Goal: Task Accomplishment & Management: Manage account settings

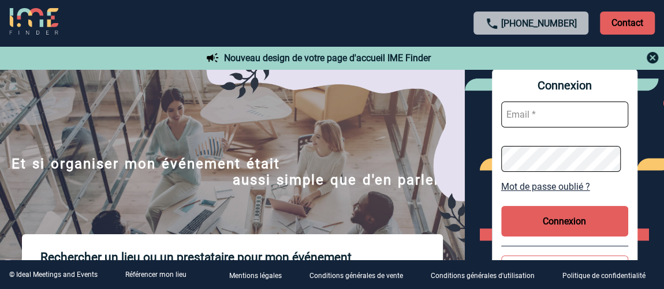
click at [547, 115] on input "text" at bounding box center [564, 115] width 127 height 26
type input "valerie.gangloff@capgemini.com"
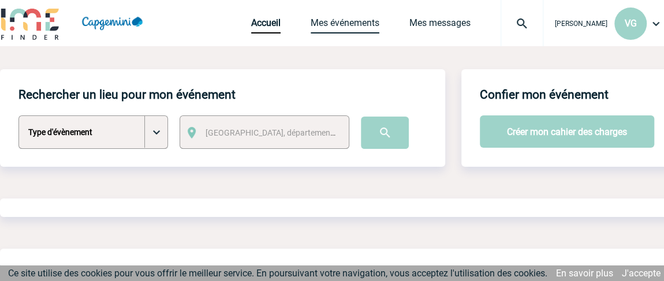
click at [348, 21] on link "Mes événements" at bounding box center [345, 25] width 69 height 16
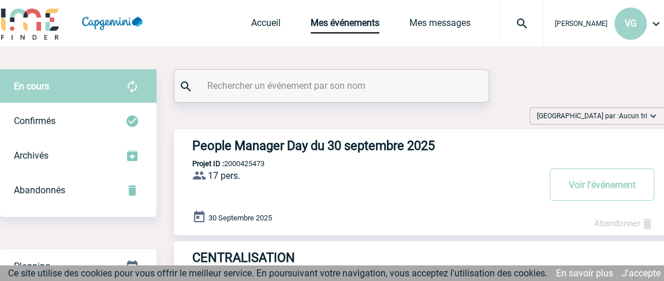
click at [319, 145] on h3 "People Manager Day du 30 septembre 2025" at bounding box center [365, 146] width 346 height 14
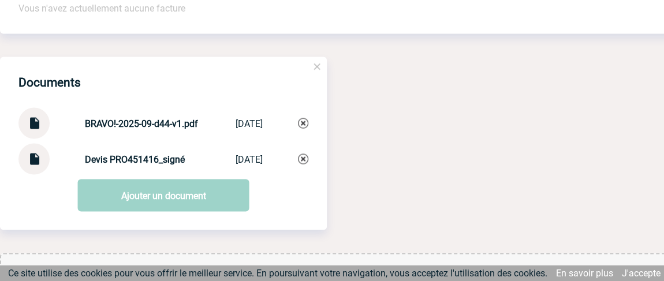
scroll to position [1154, 0]
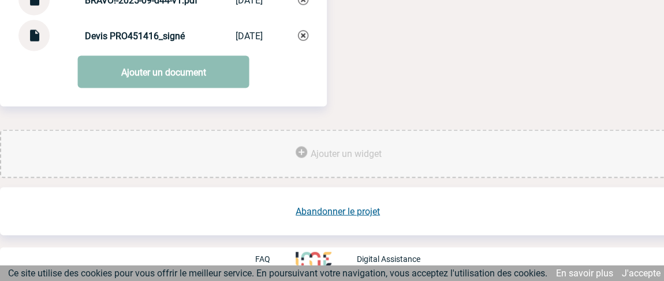
click at [211, 75] on link "Ajouter un document" at bounding box center [163, 72] width 171 height 32
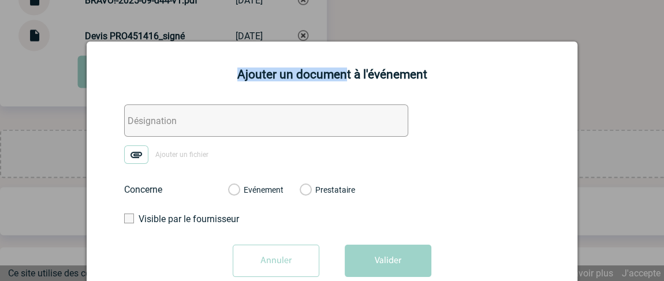
drag, startPoint x: 345, startPoint y: 54, endPoint x: 591, endPoint y: 47, distance: 246.0
drag, startPoint x: 522, startPoint y: 55, endPoint x: 550, endPoint y: 55, distance: 27.1
click at [550, 55] on div "Ajouter un document à l'événement Ajouter un fichier Concerne Evénement Prestat…" at bounding box center [332, 163] width 491 height 242
drag, startPoint x: 156, startPoint y: 125, endPoint x: 169, endPoint y: 118, distance: 14.0
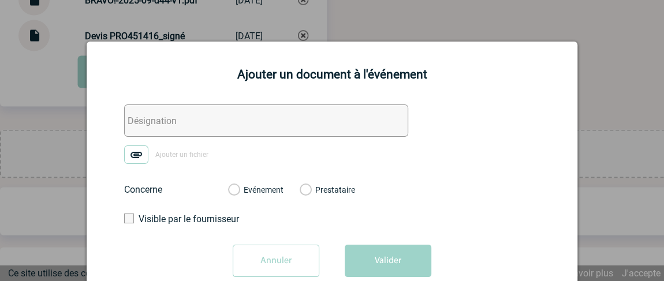
click at [156, 125] on input "text" at bounding box center [266, 120] width 284 height 32
paste input "PRO451416"
click at [144, 121] on input "PO_PRO451416" at bounding box center [266, 120] width 284 height 32
type input "PO_selon_devis_PRO451416"
click at [137, 158] on img at bounding box center [136, 154] width 24 height 18
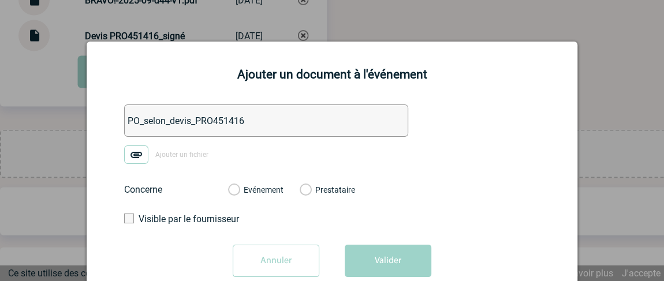
click at [0, 0] on input "Ajouter un fichier" at bounding box center [0, 0] width 0 height 0
click at [235, 191] on label "Evénement" at bounding box center [233, 190] width 11 height 10
click at [0, 0] on input "Evénement" at bounding box center [0, 0] width 0 height 0
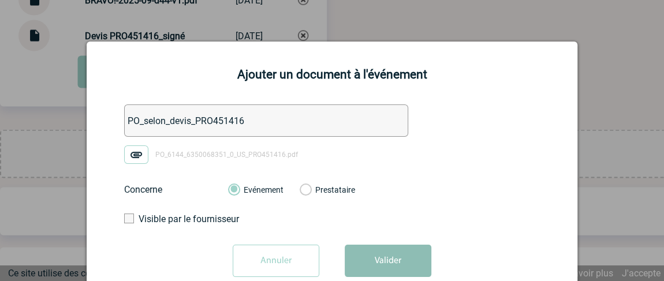
click at [394, 259] on button "Valider" at bounding box center [388, 261] width 87 height 32
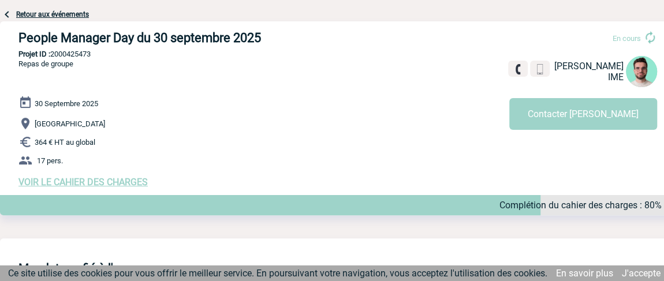
scroll to position [0, 0]
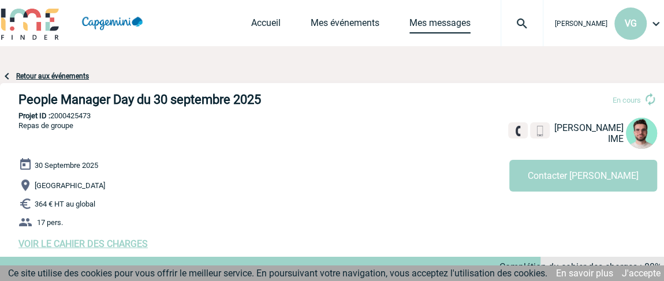
click at [428, 27] on link "Mes messages" at bounding box center [439, 25] width 61 height 16
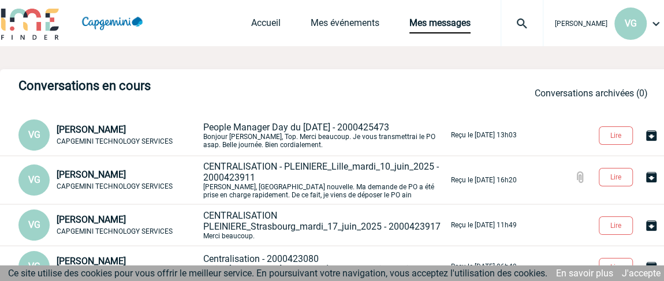
click at [239, 133] on p "People Manager Day du 30 septembre 2025 - 2000425473 Bonjour Benjamin, Top. Mer…" at bounding box center [325, 135] width 245 height 27
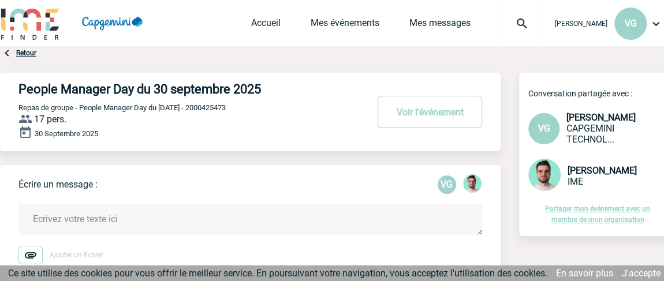
click at [121, 221] on textarea at bounding box center [250, 219] width 464 height 31
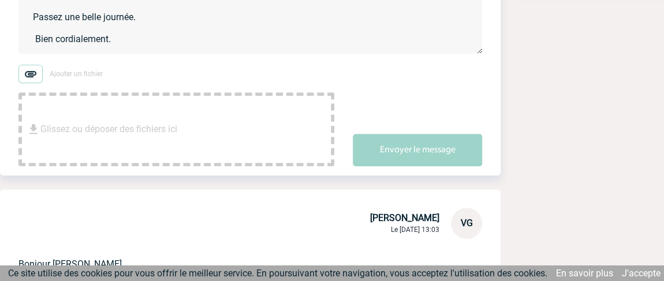
scroll to position [262, 0]
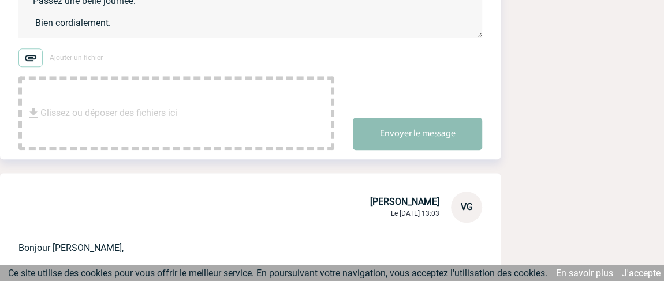
type textarea "Bonjour Benjamin, J'espère que vous allez bien ? Je viens de déposer le PO. Pas…"
drag, startPoint x: 412, startPoint y: 129, endPoint x: 410, endPoint y: 222, distance: 93.5
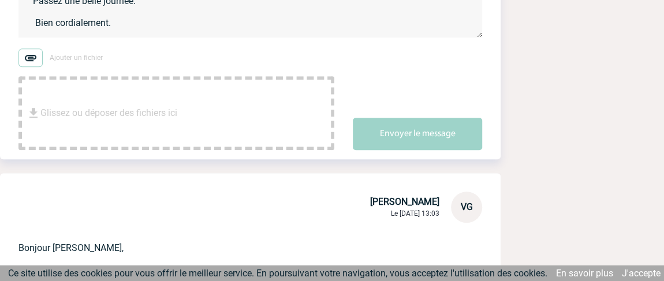
click at [412, 129] on button "Envoyer le message" at bounding box center [417, 134] width 129 height 32
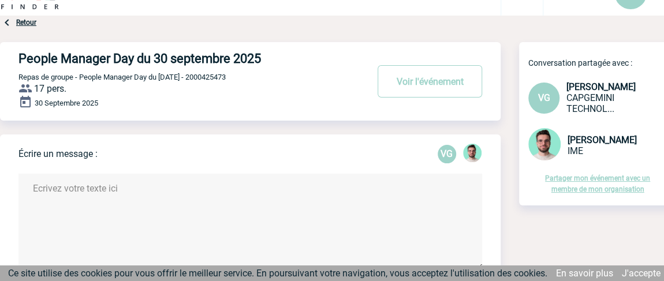
scroll to position [0, 0]
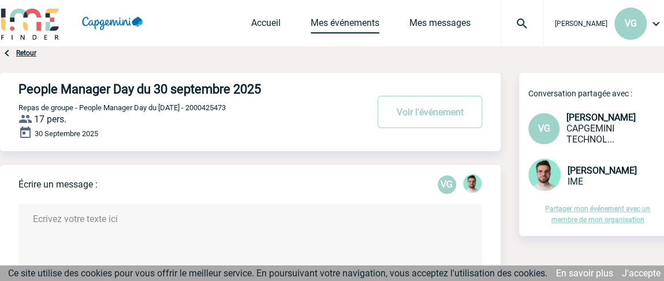
click at [325, 22] on link "Mes événements" at bounding box center [345, 25] width 69 height 16
